Goal: Register for event/course

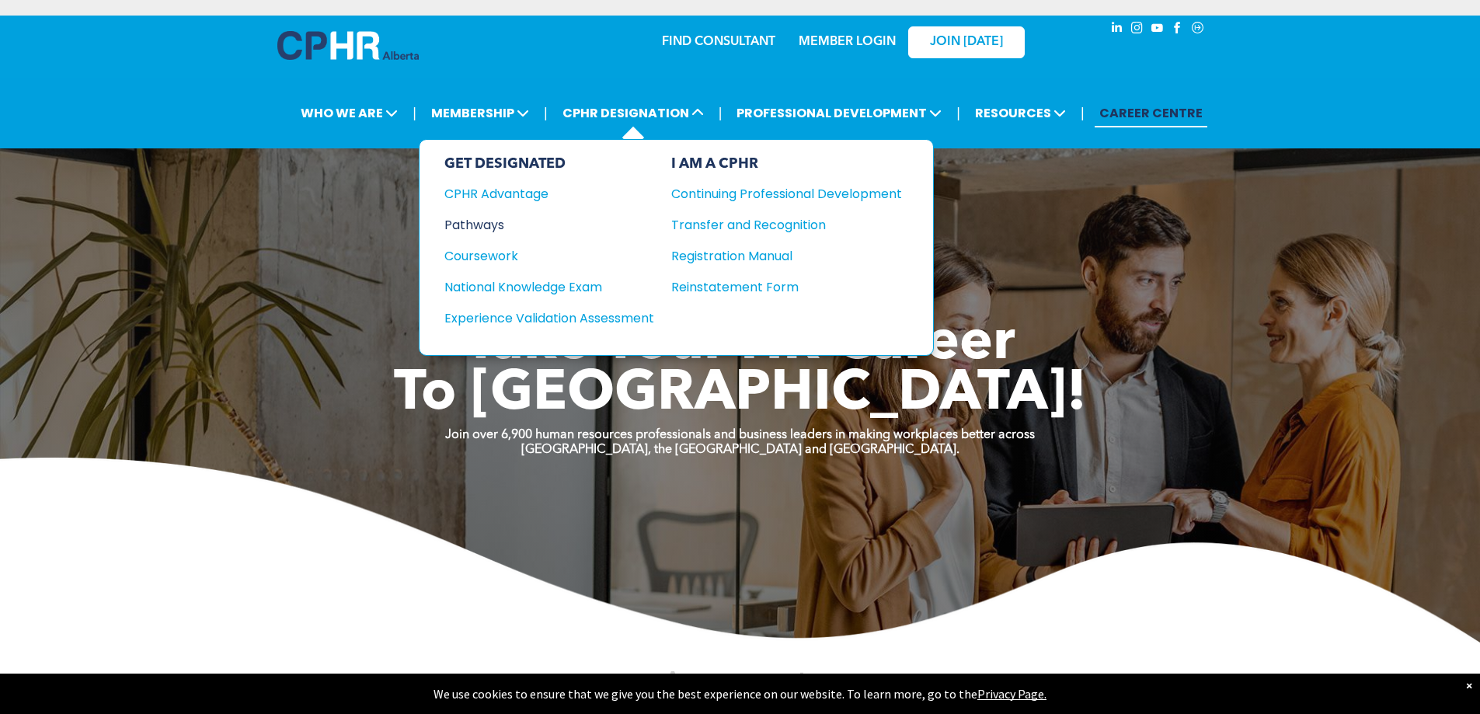
click at [496, 218] on div "Pathways" at bounding box center [538, 224] width 189 height 19
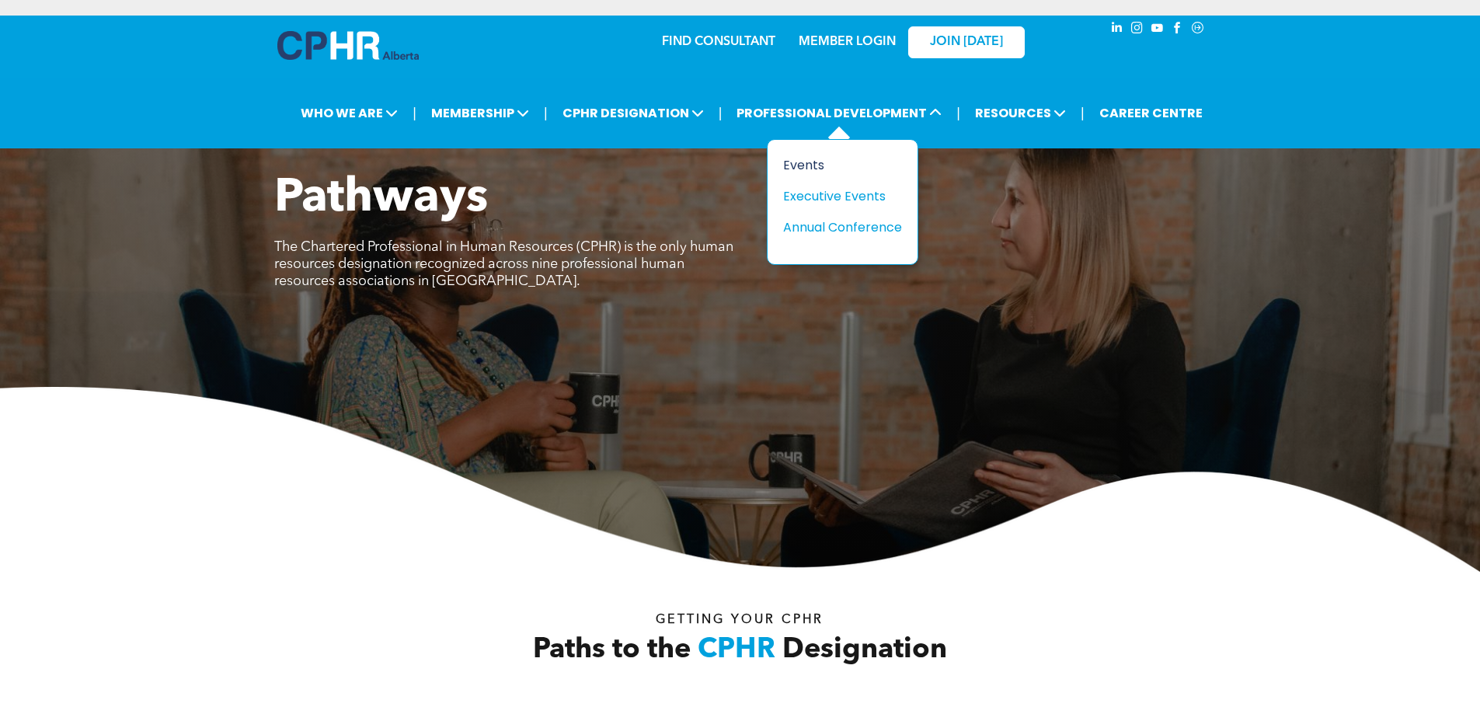
click at [834, 163] on div "Events" at bounding box center [836, 164] width 107 height 19
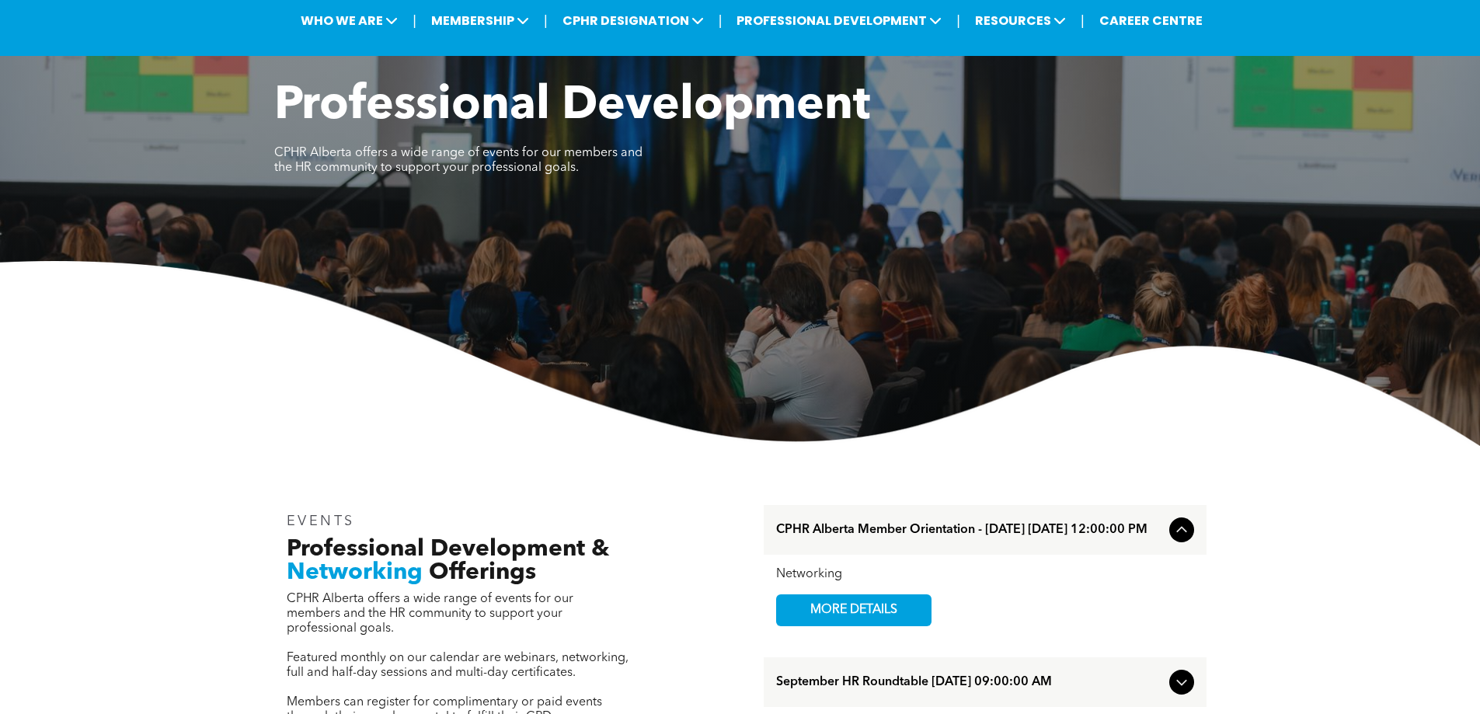
scroll to position [155, 0]
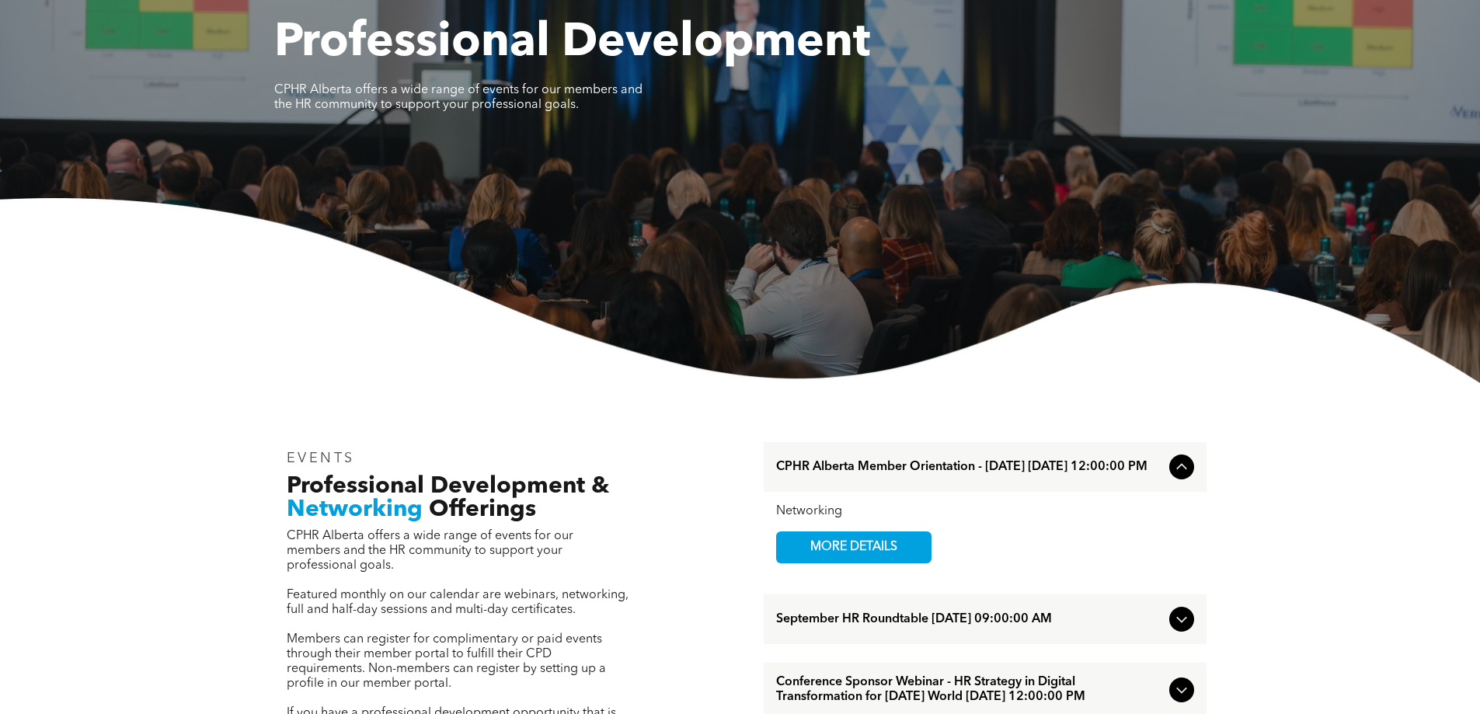
click at [1175, 475] on icon at bounding box center [1181, 467] width 19 height 19
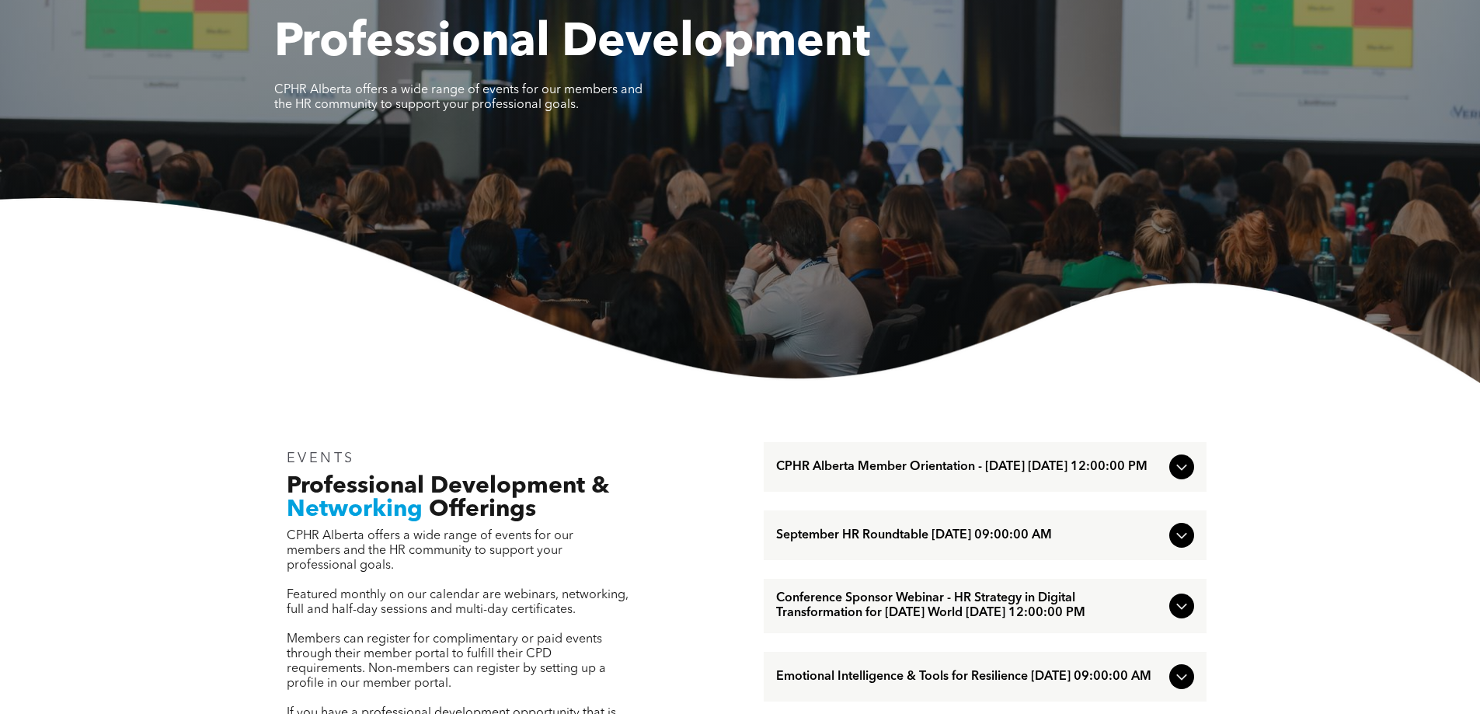
click at [1172, 475] on icon at bounding box center [1181, 467] width 19 height 19
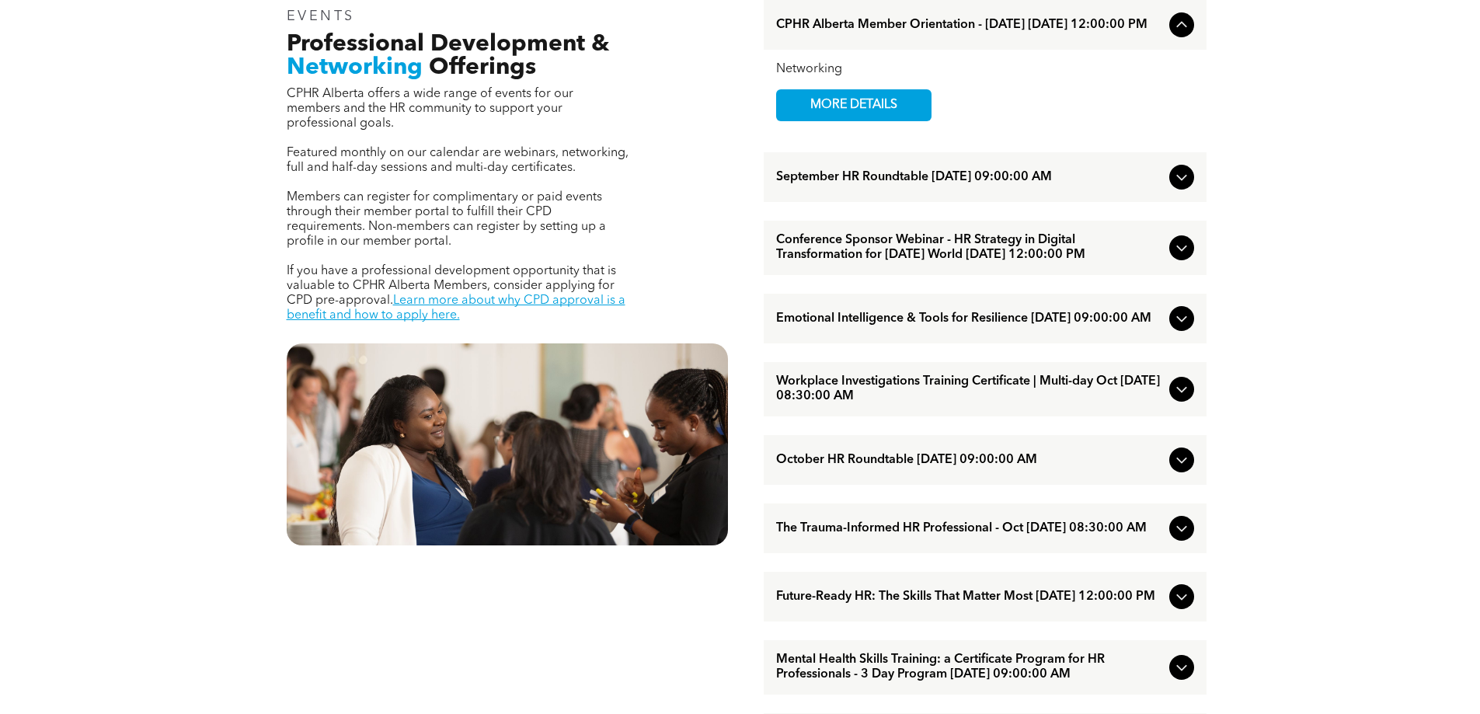
scroll to position [621, 0]
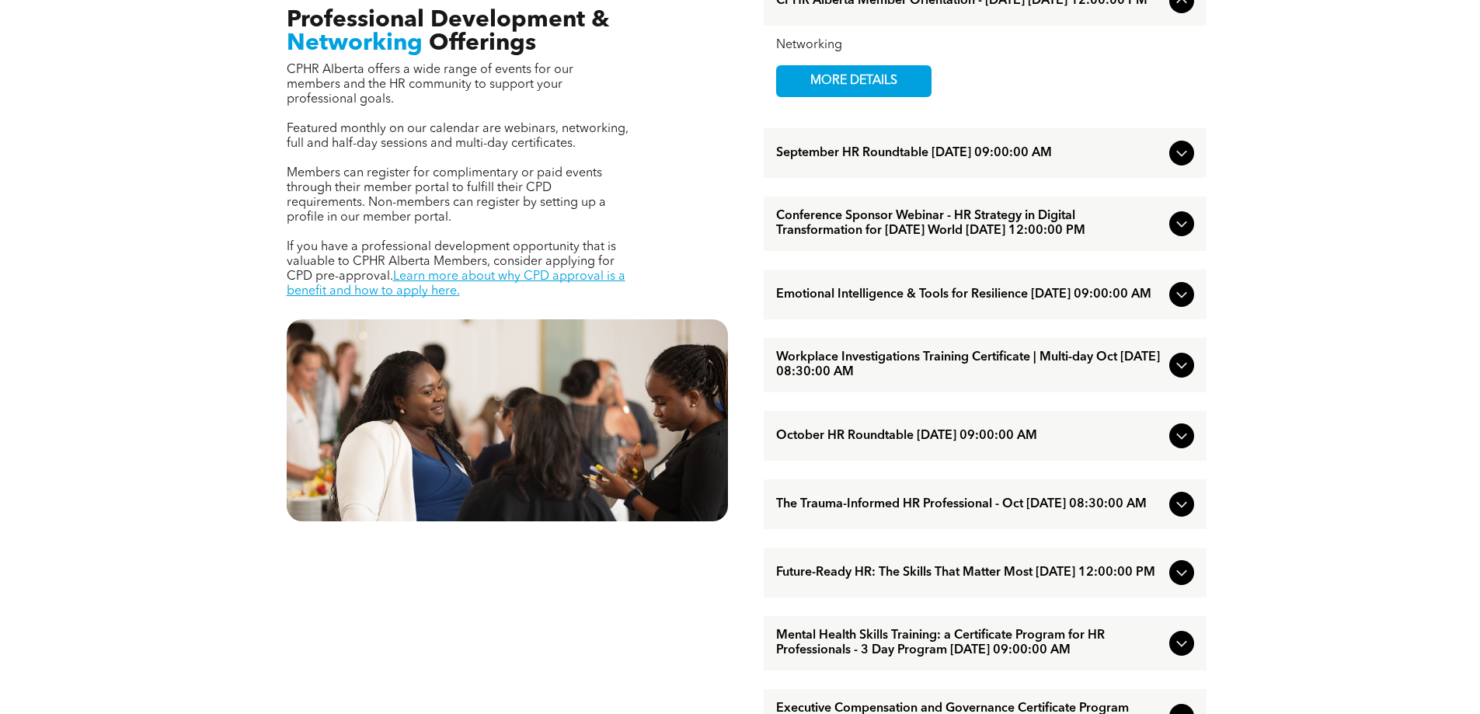
click at [1185, 514] on icon at bounding box center [1181, 504] width 19 height 19
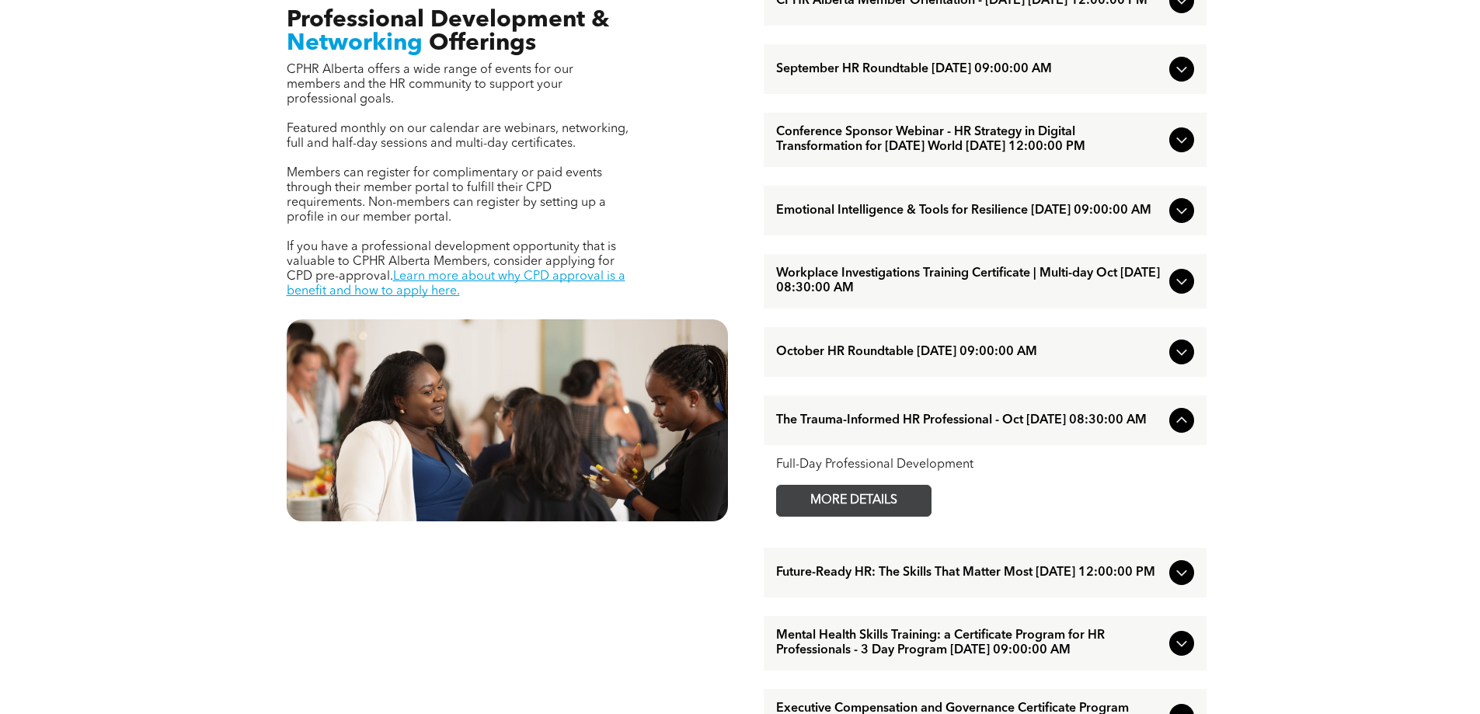
click at [906, 516] on span "MORE DETAILS" at bounding box center [853, 501] width 123 height 30
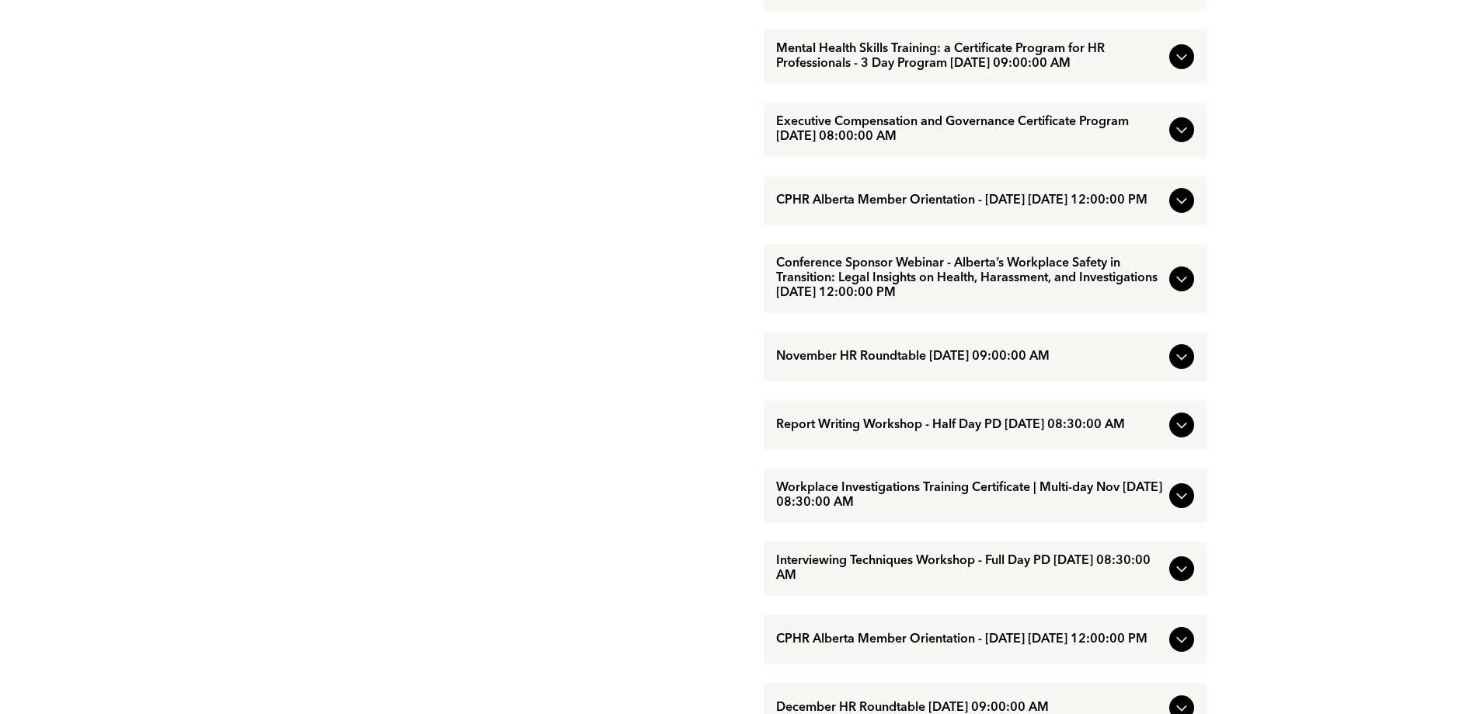
scroll to position [1321, 0]
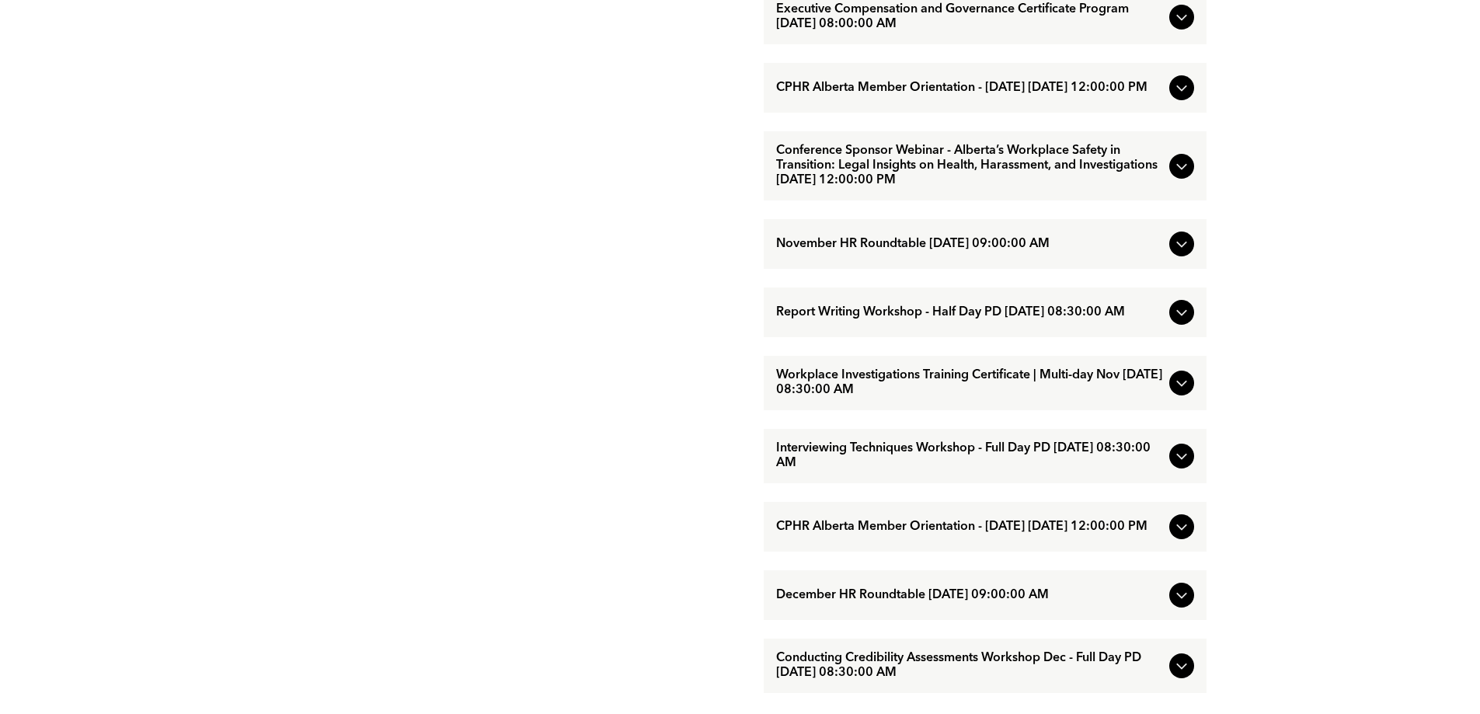
click at [1176, 465] on icon at bounding box center [1181, 456] width 19 height 19
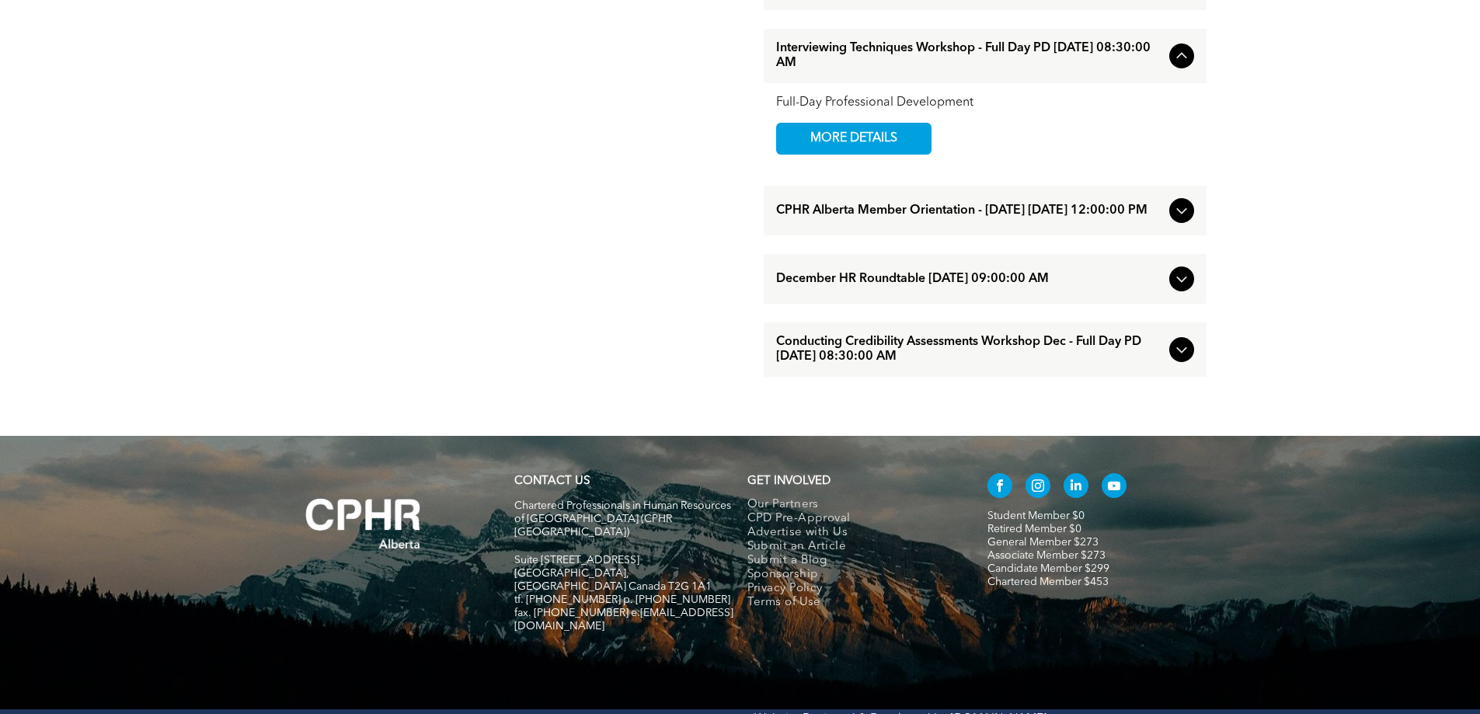
scroll to position [1707, 0]
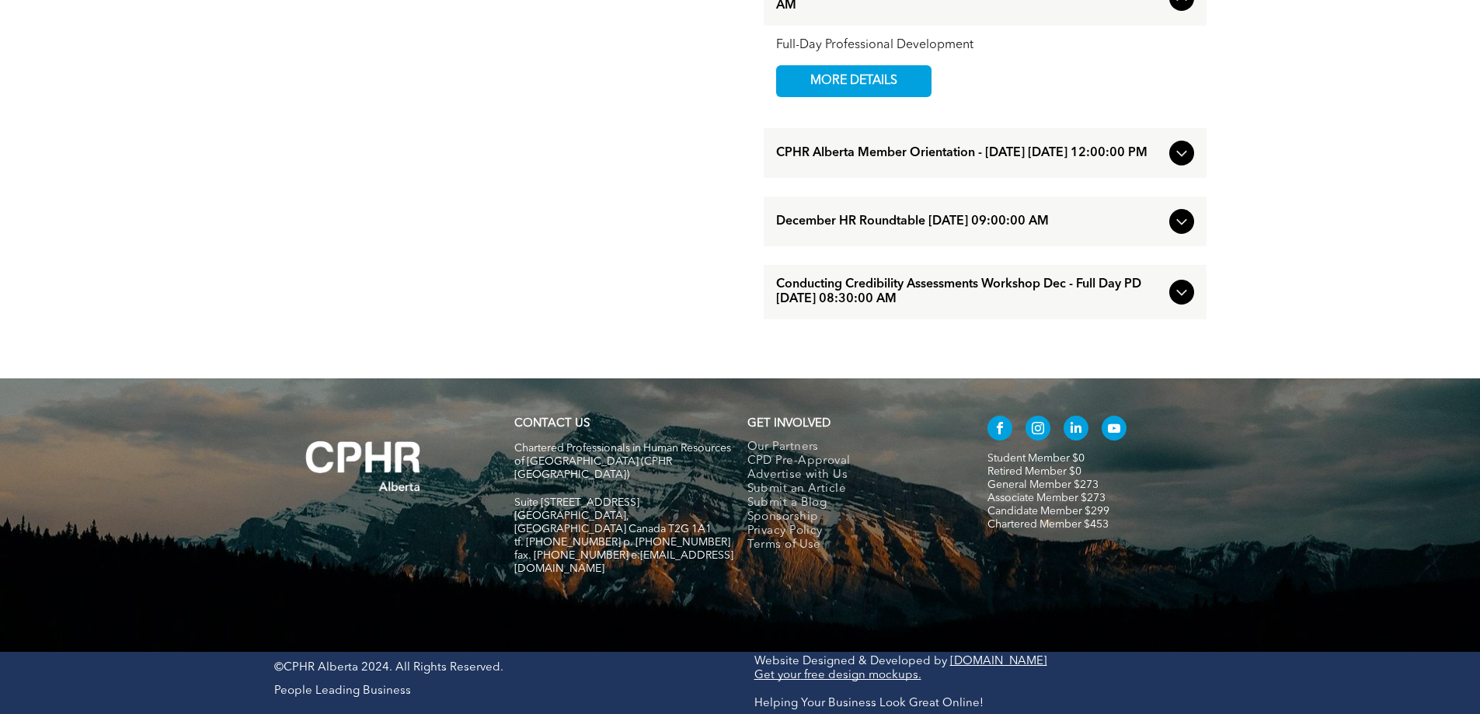
click at [1189, 162] on icon at bounding box center [1181, 153] width 19 height 19
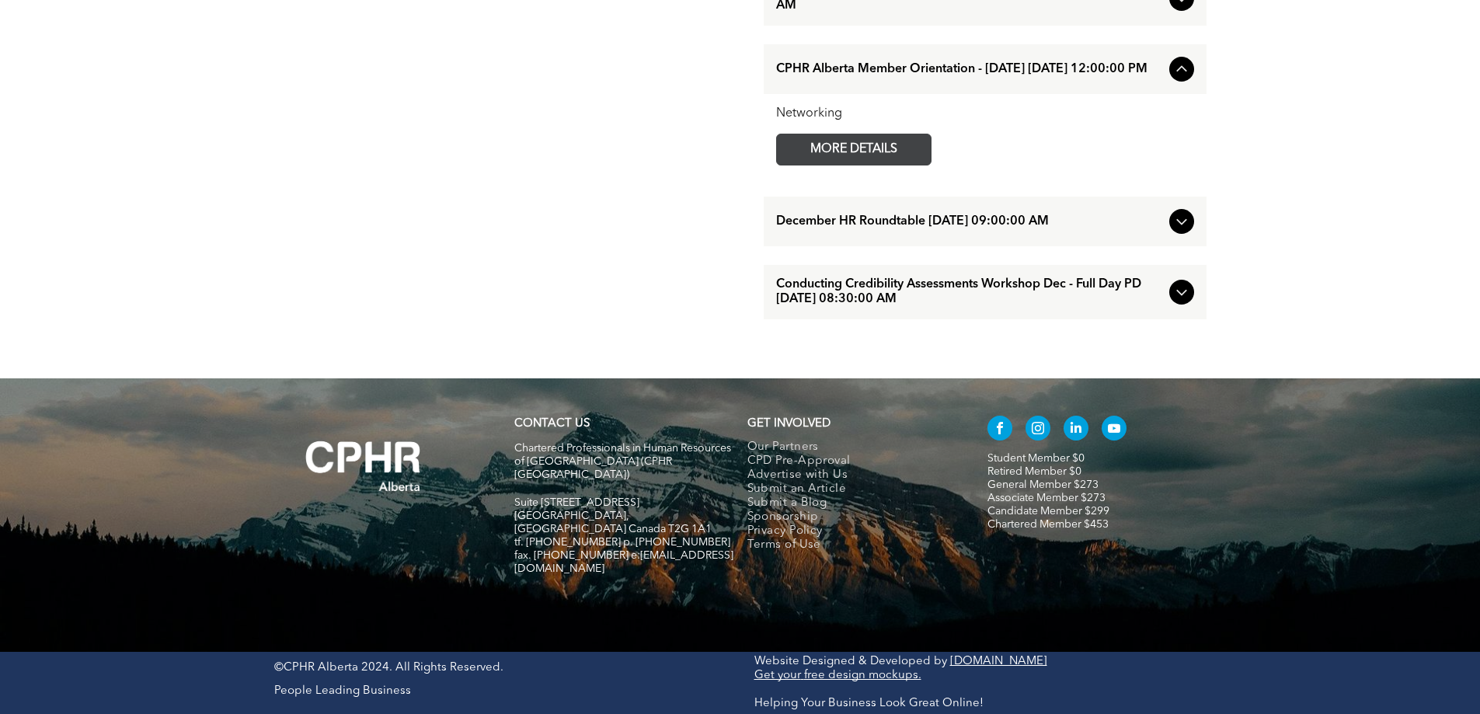
click at [850, 165] on span "MORE DETAILS" at bounding box center [853, 149] width 123 height 30
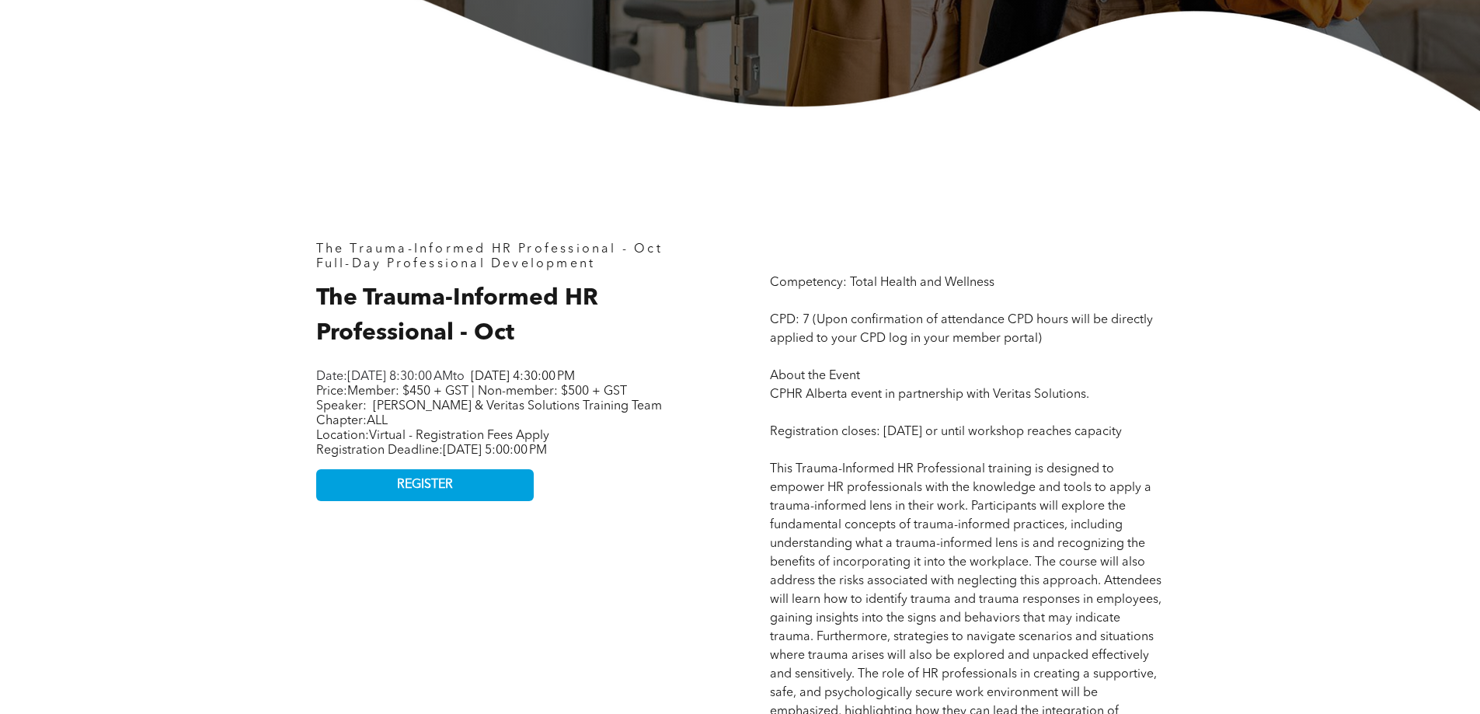
scroll to position [699, 0]
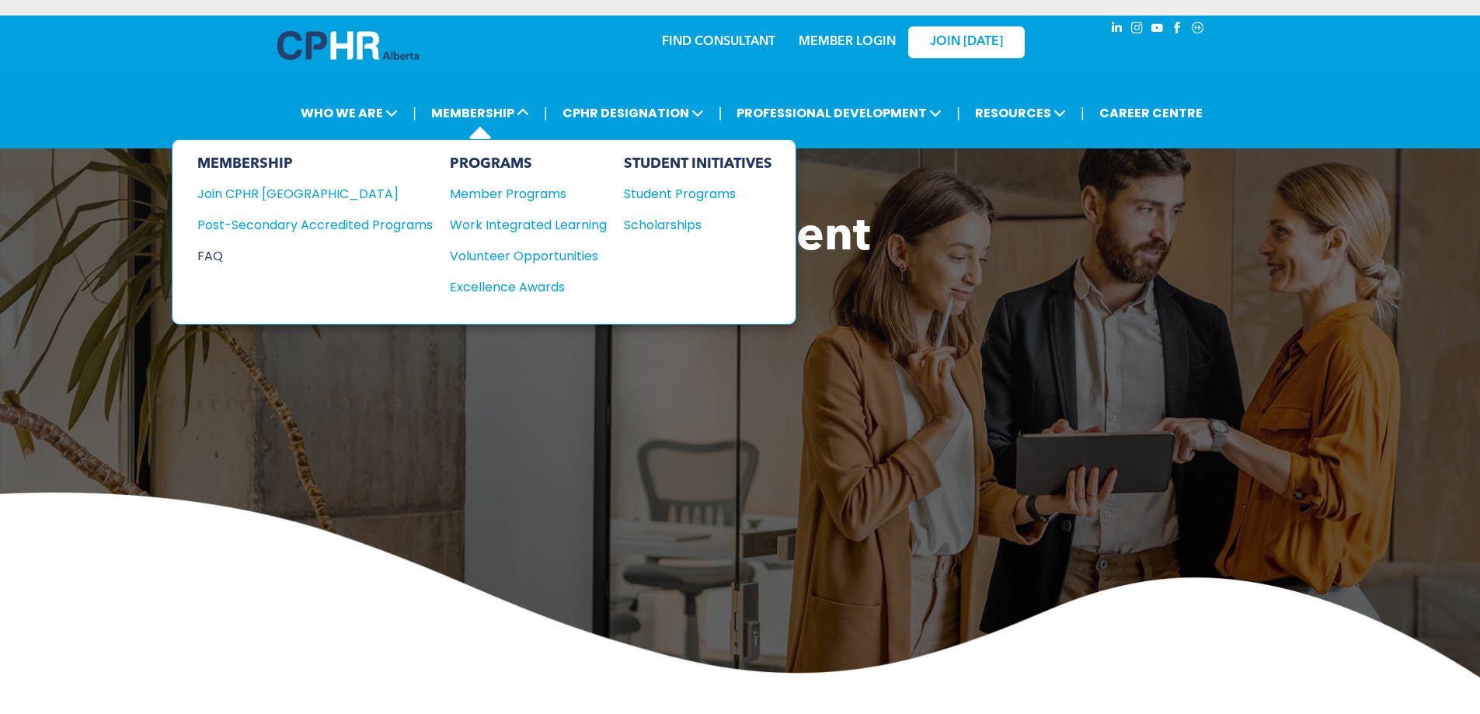
click at [221, 250] on div "FAQ" at bounding box center [303, 255] width 212 height 19
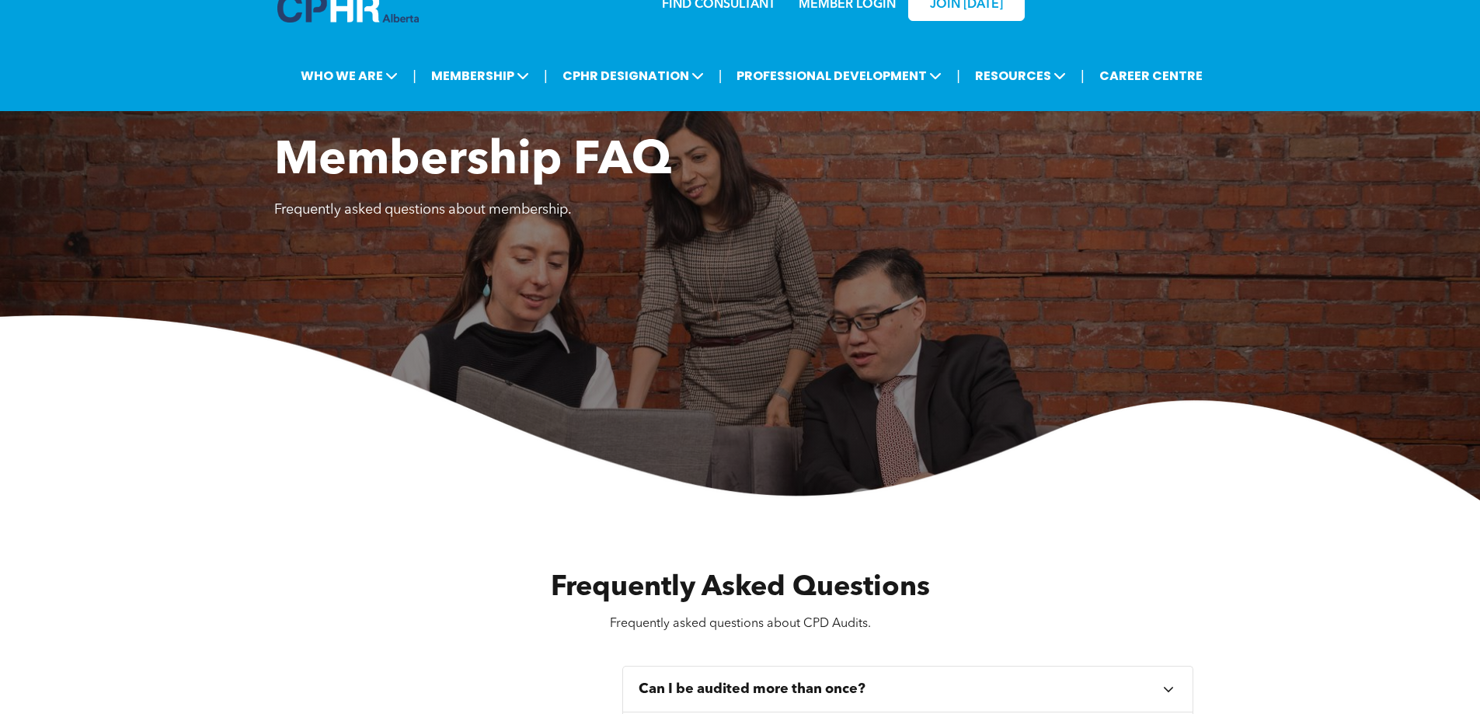
scroll to position [466, 0]
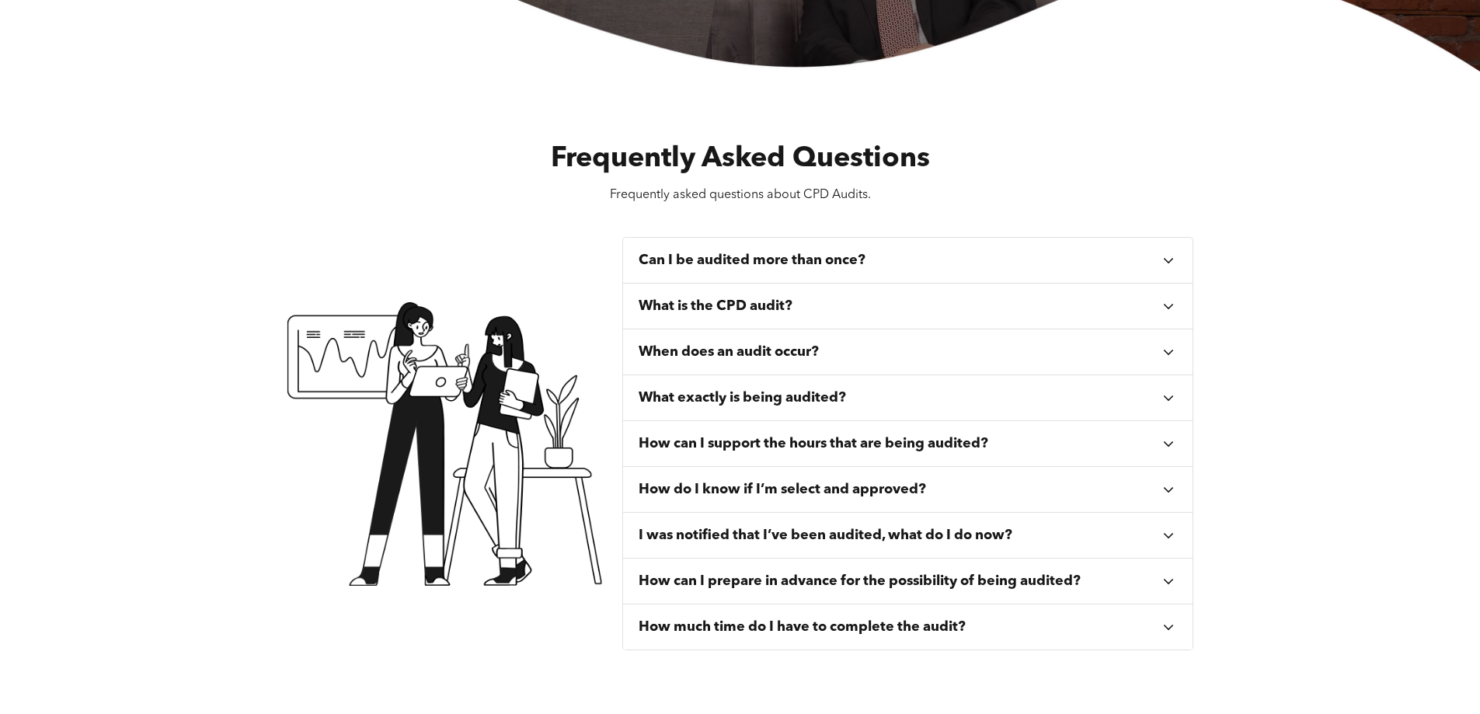
click at [1177, 266] on icon at bounding box center [1168, 260] width 17 height 17
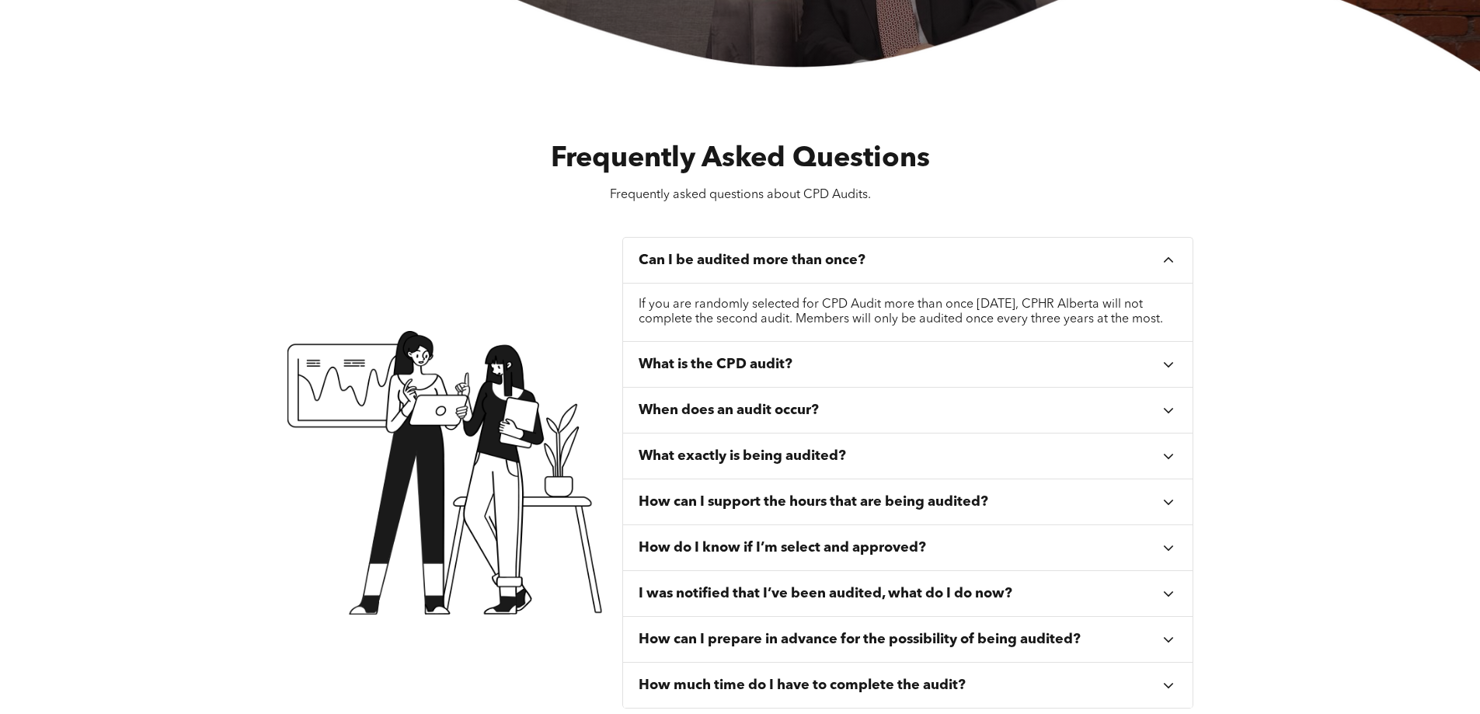
click at [1178, 267] on div "Can I be audited more than once?" at bounding box center [908, 261] width 570 height 46
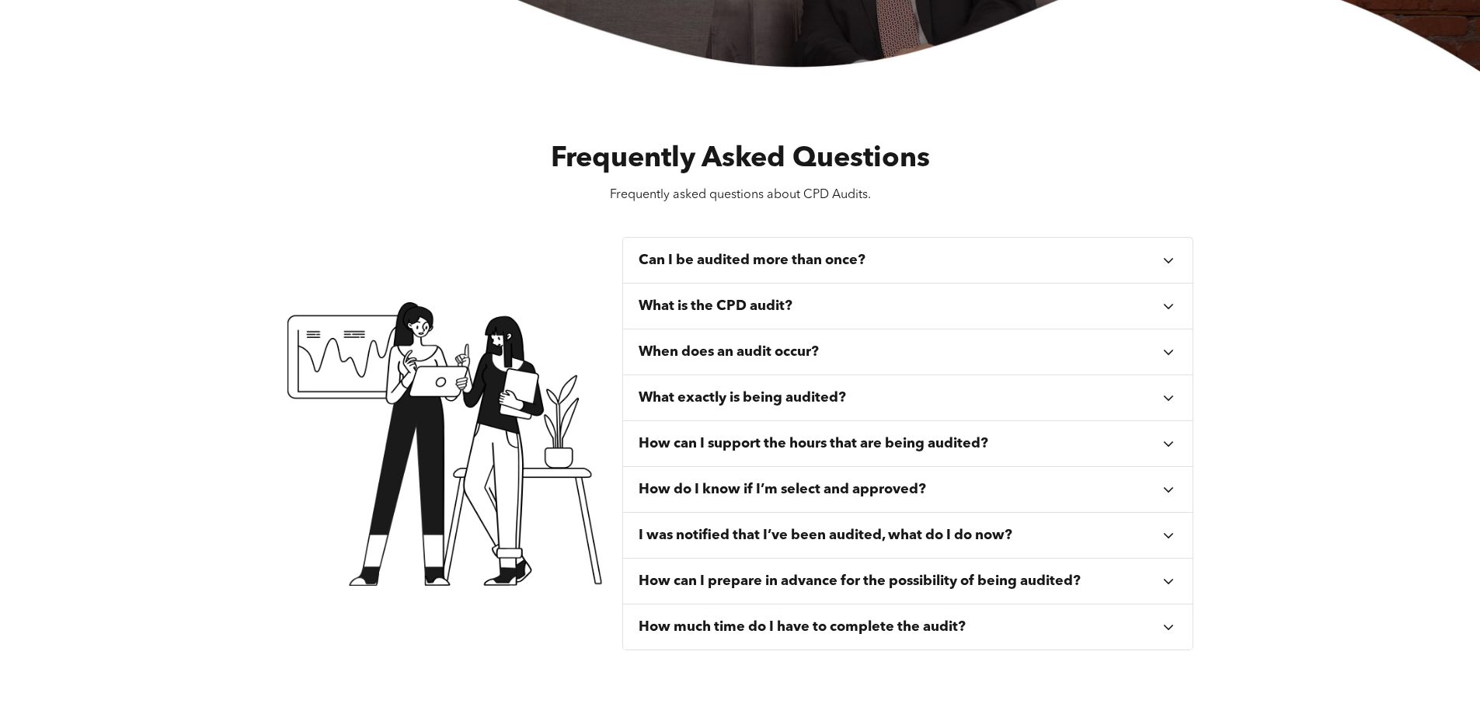
click at [1173, 270] on div "Can I be audited more than once?" at bounding box center [908, 261] width 570 height 46
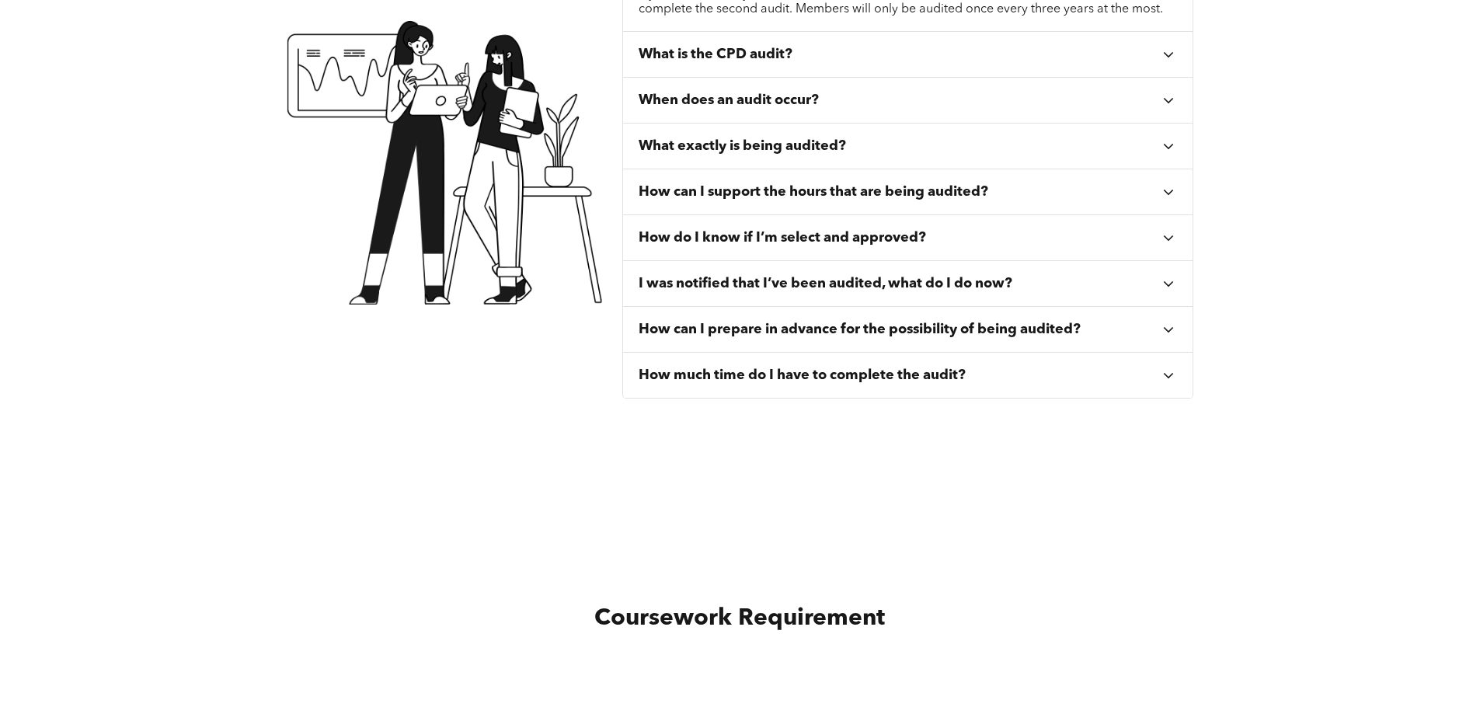
scroll to position [777, 0]
